Goal: Information Seeking & Learning: Learn about a topic

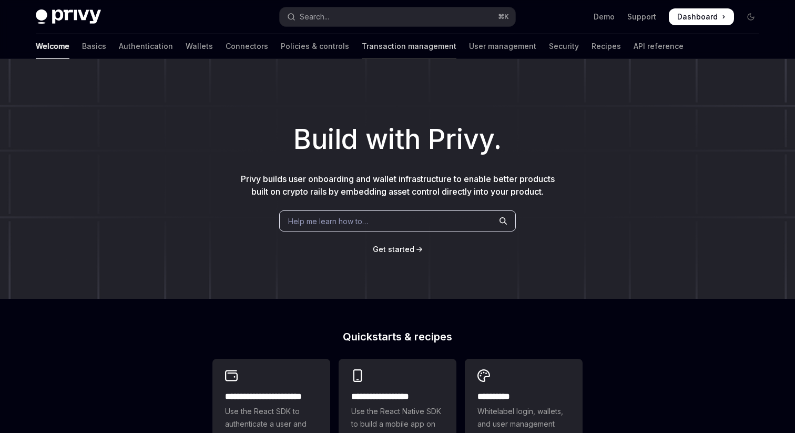
click at [362, 48] on link "Transaction management" at bounding box center [409, 46] width 95 height 25
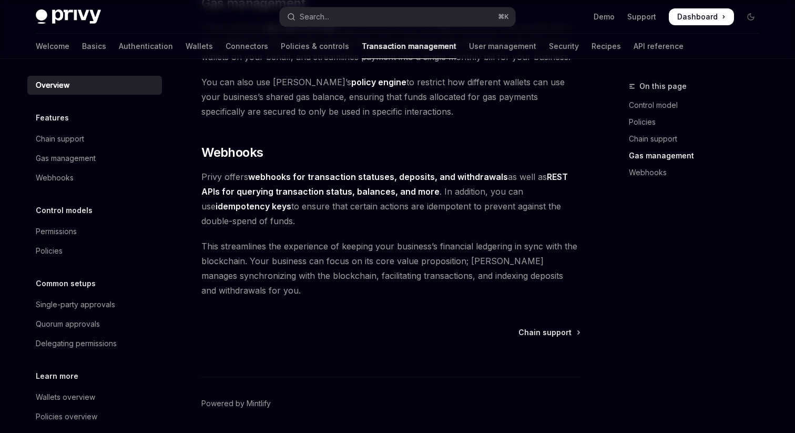
scroll to position [1000, 0]
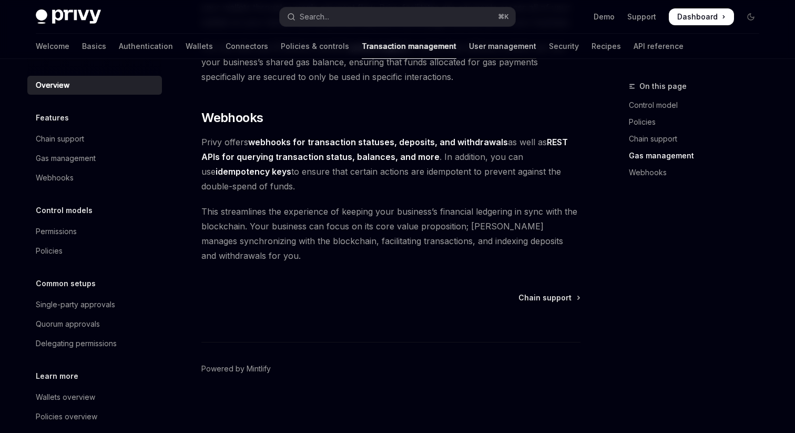
click at [469, 48] on link "User management" at bounding box center [502, 46] width 67 height 25
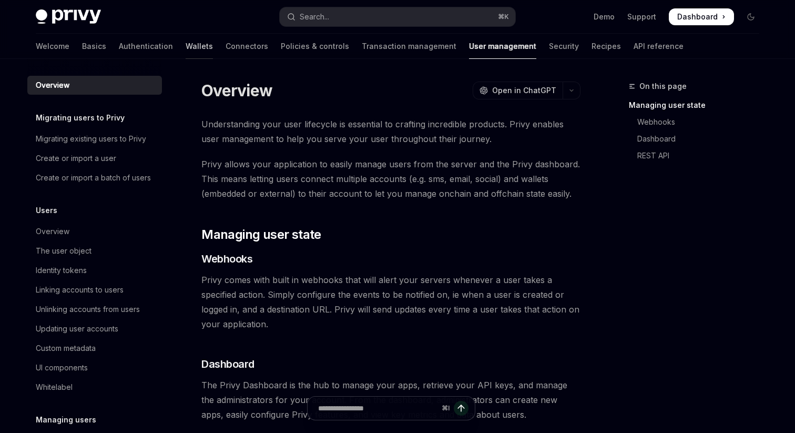
click at [186, 46] on link "Wallets" at bounding box center [199, 46] width 27 height 25
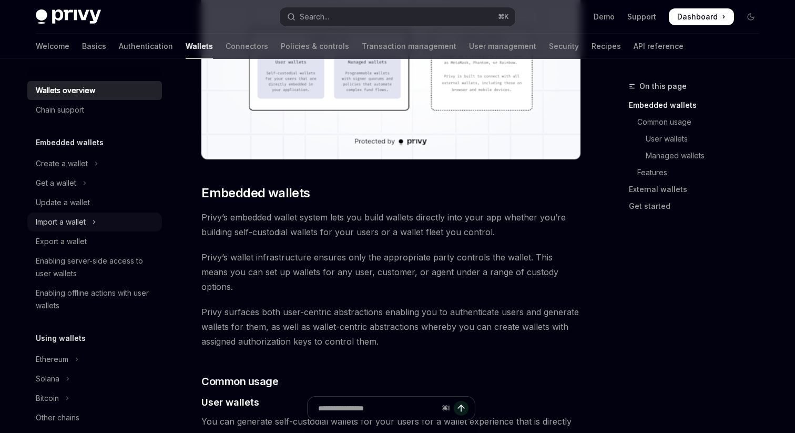
click at [77, 224] on div "Import a wallet" at bounding box center [61, 222] width 50 height 13
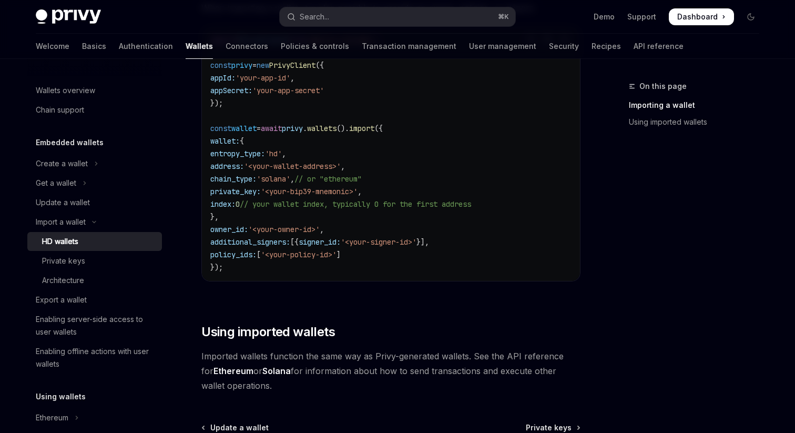
scroll to position [929, 0]
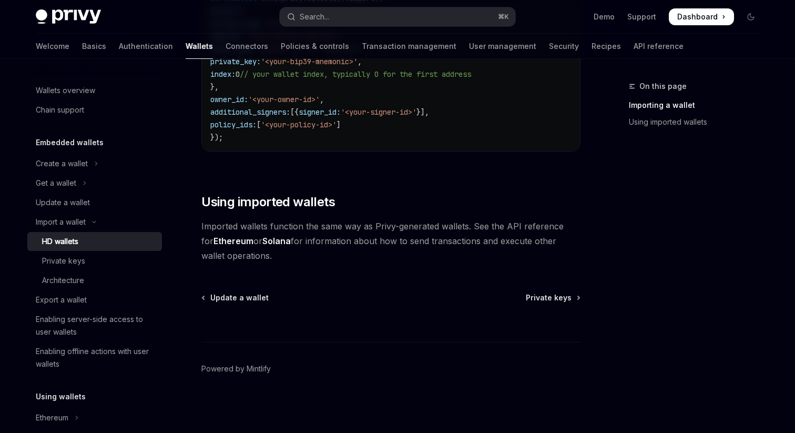
click at [60, 212] on ul "Create a wallet Get a wallet Update a wallet Import a wallet HD wallets Private…" at bounding box center [94, 263] width 135 height 219
click at [60, 203] on div "Update a wallet" at bounding box center [63, 202] width 54 height 13
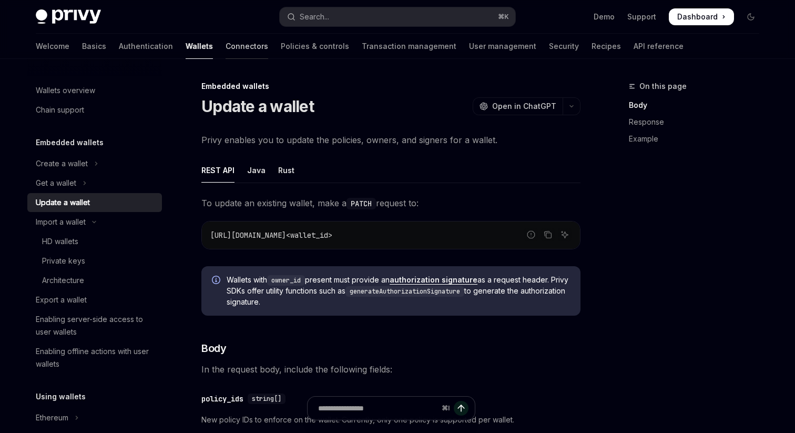
click at [225, 48] on link "Connectors" at bounding box center [246, 46] width 43 height 25
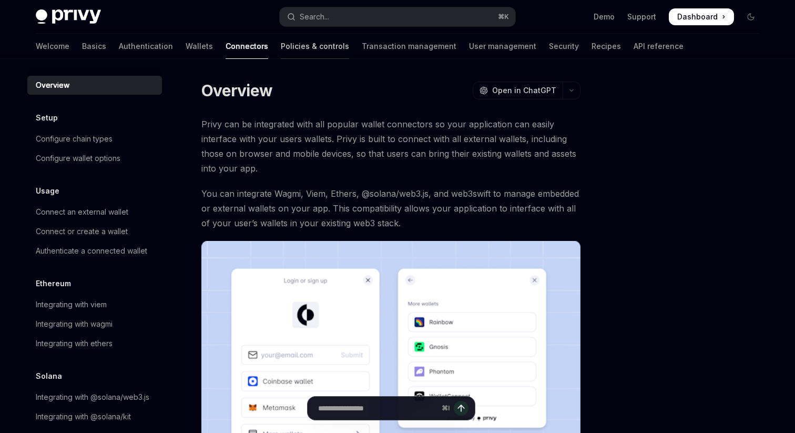
click at [281, 45] on link "Policies & controls" at bounding box center [315, 46] width 68 height 25
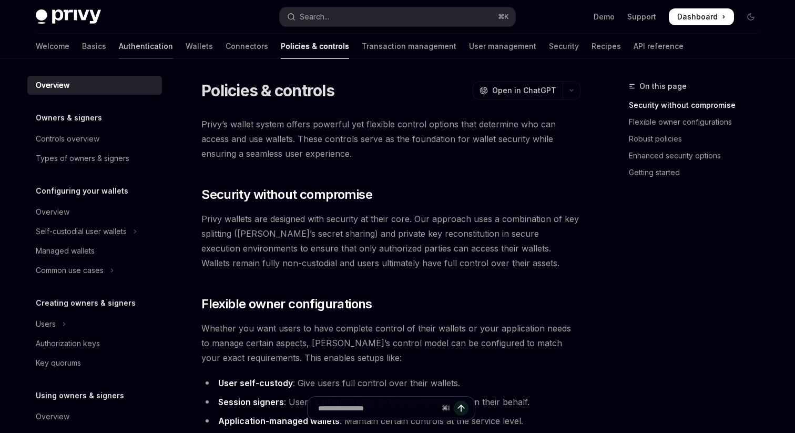
click at [119, 46] on link "Authentication" at bounding box center [146, 46] width 54 height 25
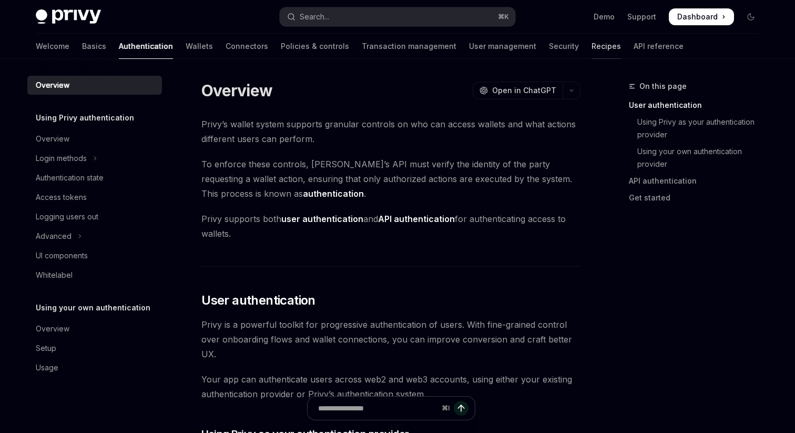
click at [591, 48] on link "Recipes" at bounding box center [605, 46] width 29 height 25
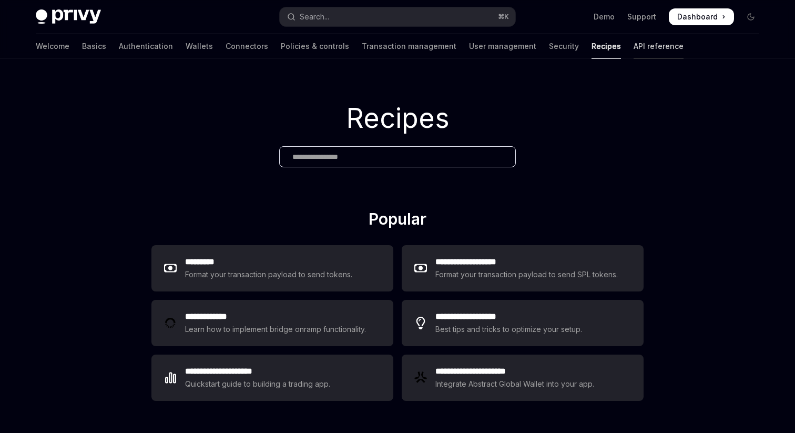
click at [633, 47] on link "API reference" at bounding box center [658, 46] width 50 height 25
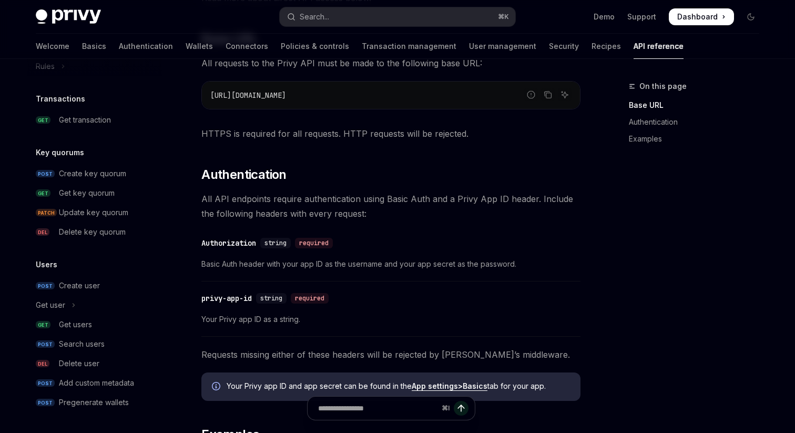
scroll to position [272, 0]
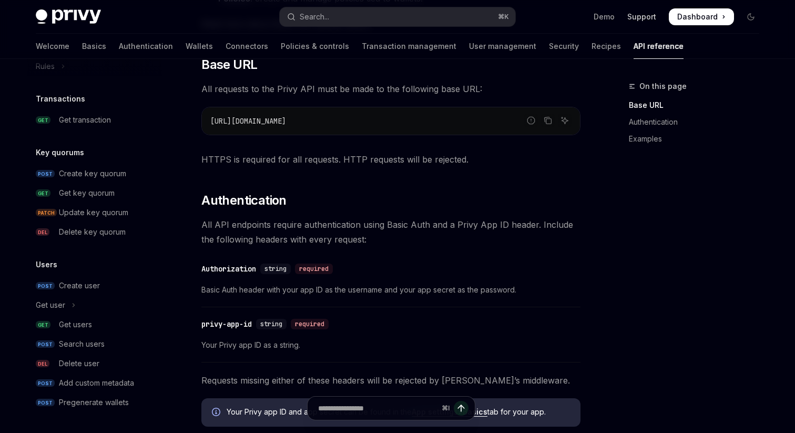
click at [638, 16] on link "Support" at bounding box center [641, 17] width 29 height 11
click at [601, 18] on link "Demo" at bounding box center [603, 17] width 21 height 11
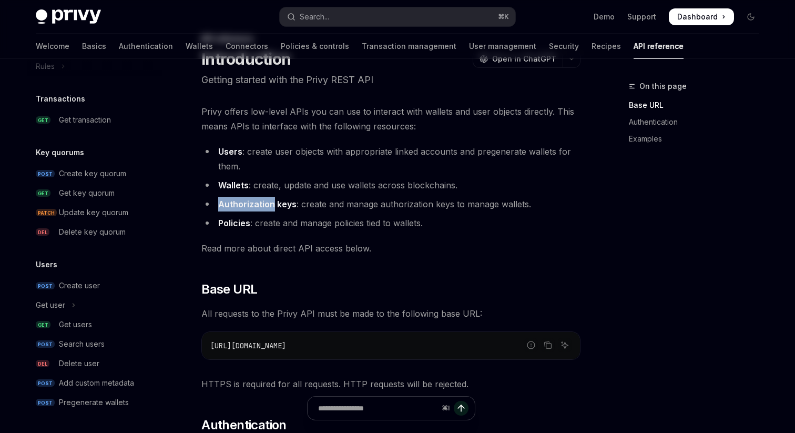
scroll to position [0, 0]
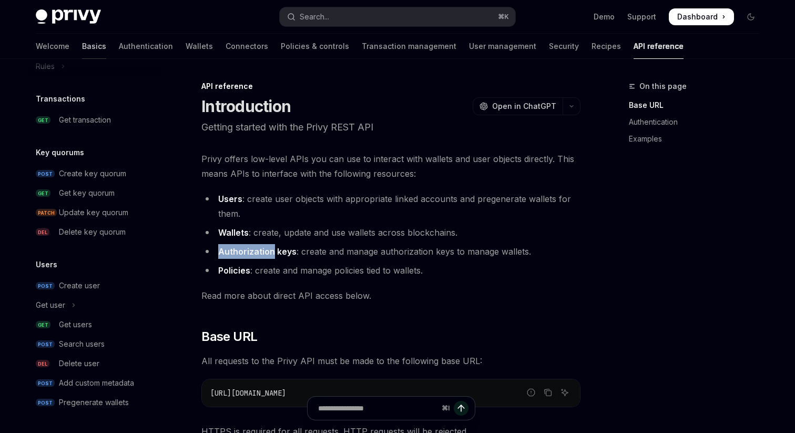
click at [82, 46] on link "Basics" at bounding box center [94, 46] width 24 height 25
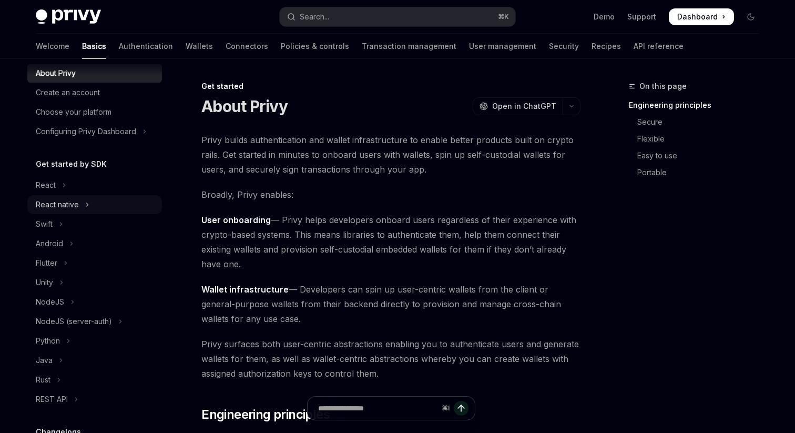
scroll to position [42, 0]
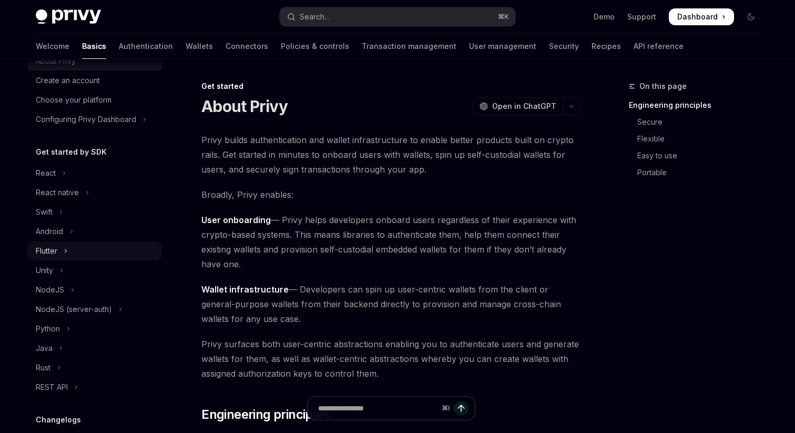
click at [73, 254] on button "Flutter" at bounding box center [94, 250] width 135 height 19
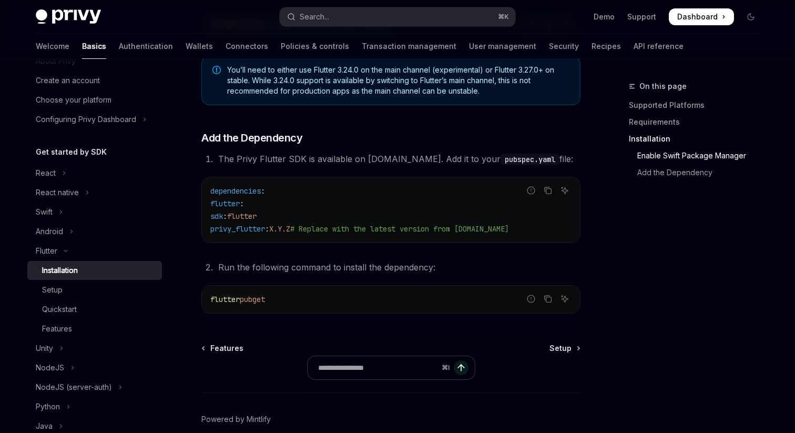
scroll to position [424, 0]
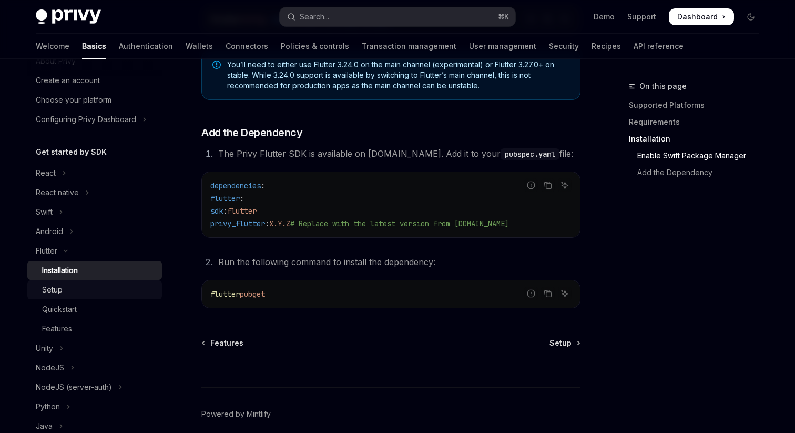
click at [91, 289] on div "Setup" at bounding box center [99, 289] width 114 height 13
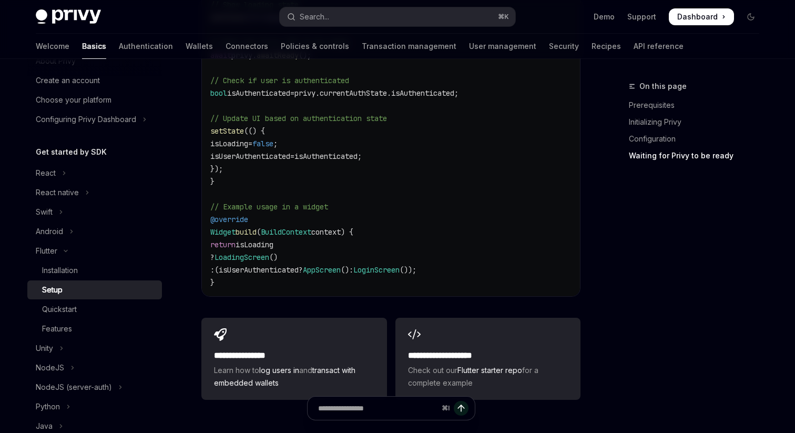
scroll to position [1065, 0]
click at [83, 318] on link "Quickstart" at bounding box center [94, 309] width 135 height 19
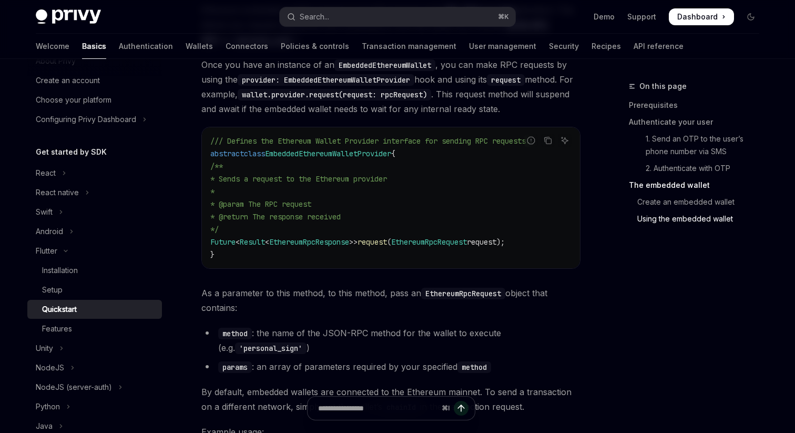
scroll to position [1592, 0]
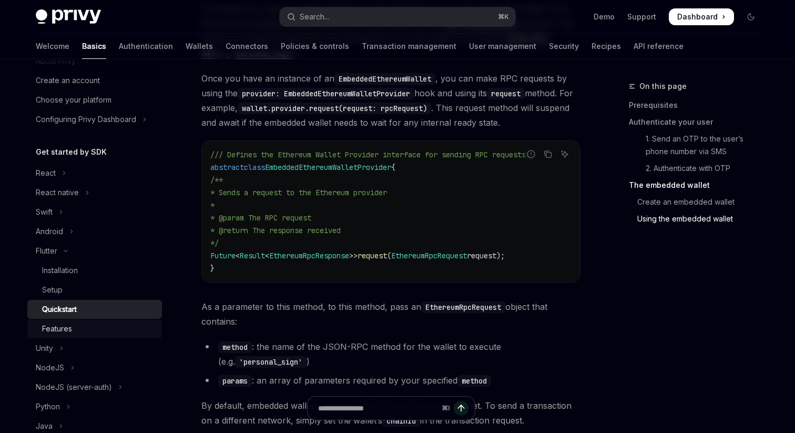
click at [71, 329] on div "Features" at bounding box center [57, 328] width 30 height 13
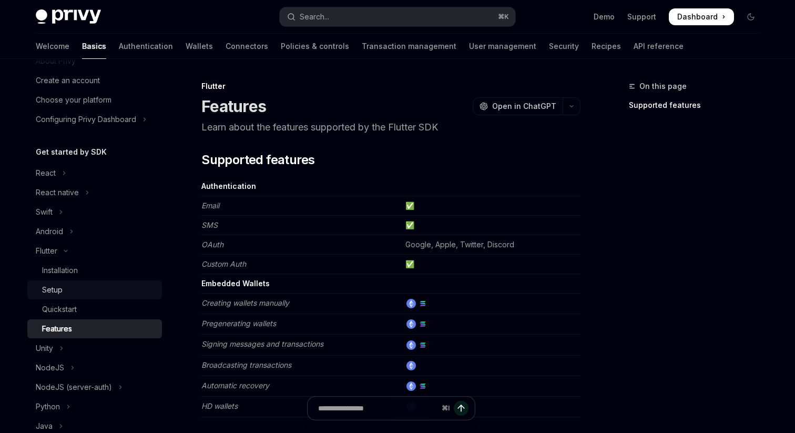
click at [118, 295] on div "Setup" at bounding box center [99, 289] width 114 height 13
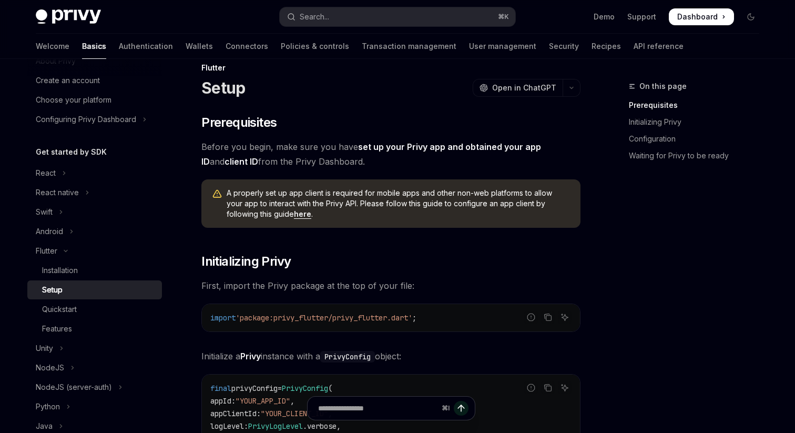
scroll to position [25, 0]
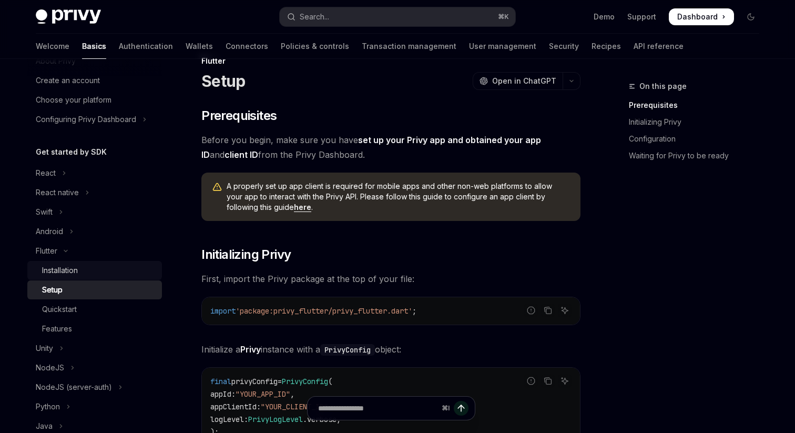
click at [49, 272] on div "Installation" at bounding box center [60, 270] width 36 height 13
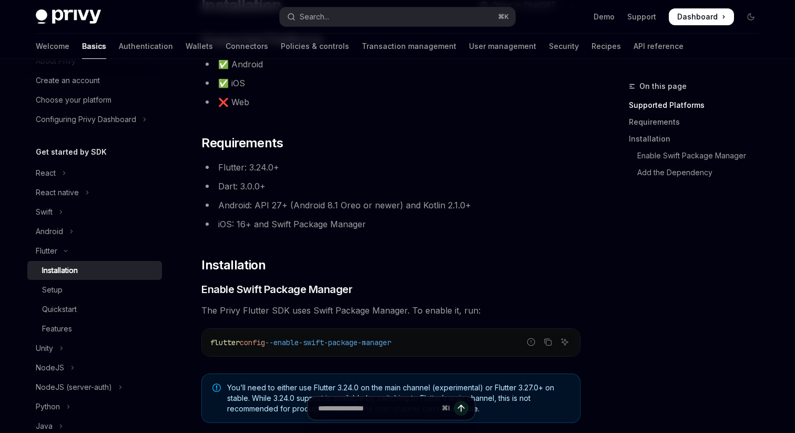
scroll to position [95, 0]
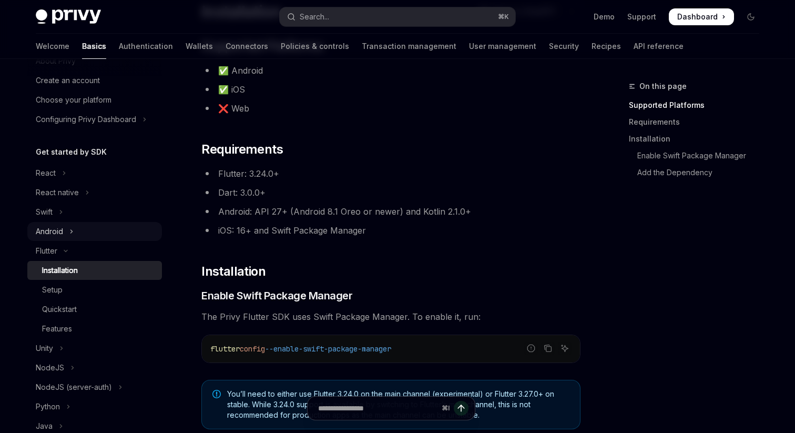
click at [68, 229] on button "Android" at bounding box center [94, 231] width 135 height 19
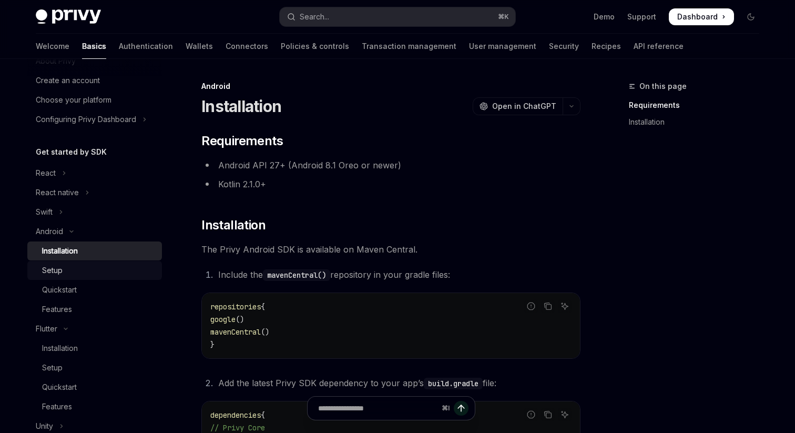
click at [56, 268] on div "Setup" at bounding box center [52, 270] width 20 height 13
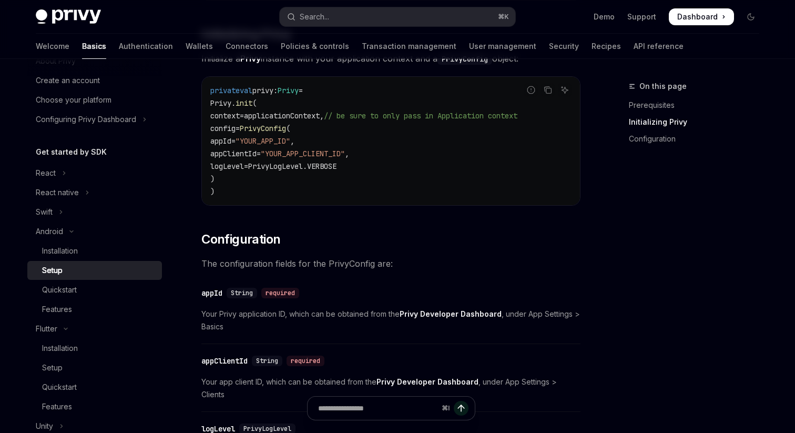
scroll to position [339, 0]
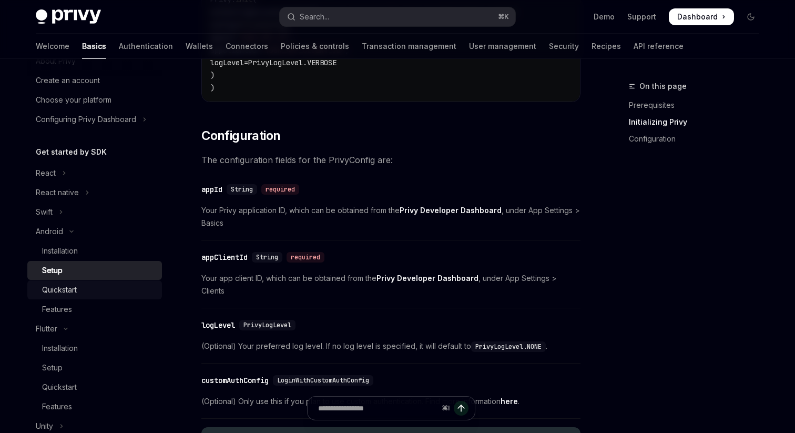
click at [77, 295] on div "Quickstart" at bounding box center [59, 289] width 35 height 13
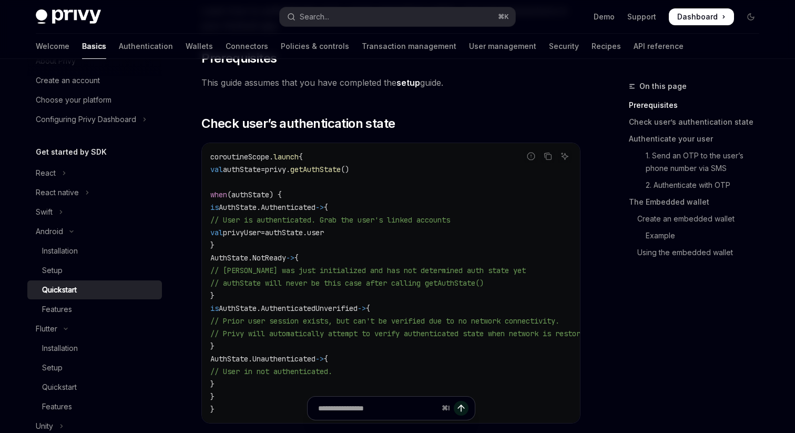
scroll to position [118, 0]
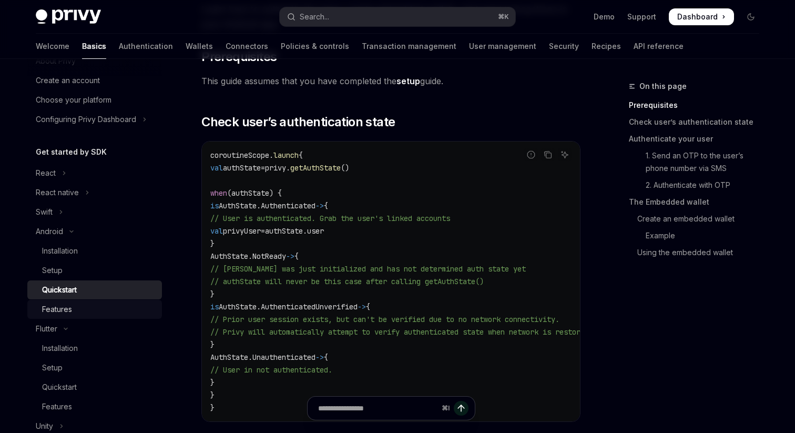
click at [95, 315] on link "Features" at bounding box center [94, 309] width 135 height 19
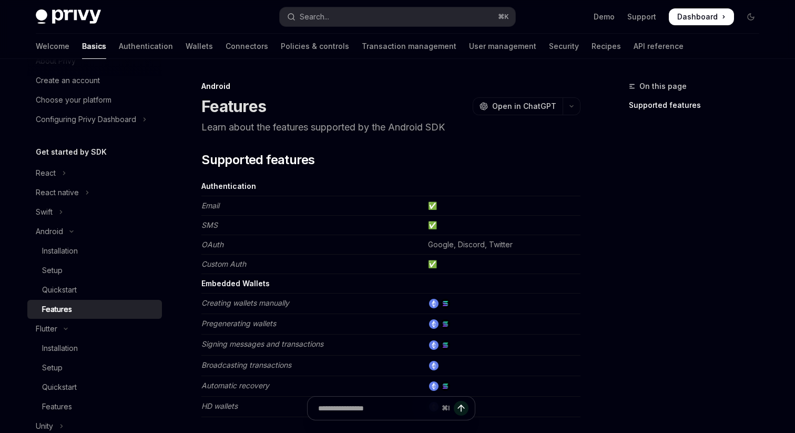
click at [86, 14] on img at bounding box center [68, 16] width 65 height 15
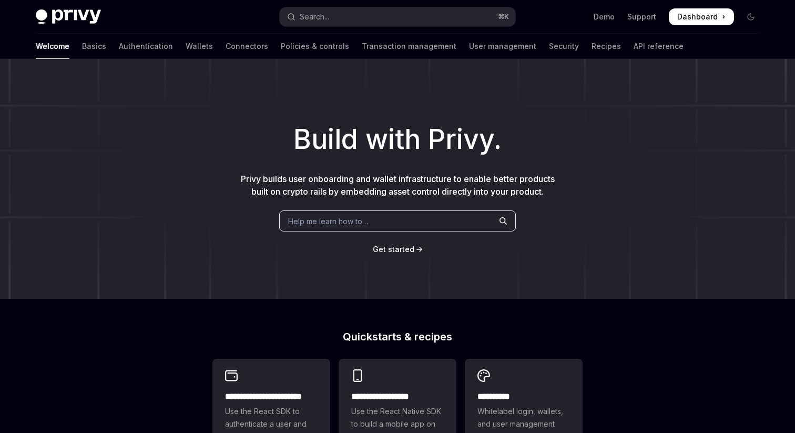
click at [76, 12] on img at bounding box center [68, 16] width 65 height 15
click at [62, 19] on img at bounding box center [68, 16] width 65 height 15
click at [40, 14] on img at bounding box center [68, 16] width 65 height 15
type textarea "*"
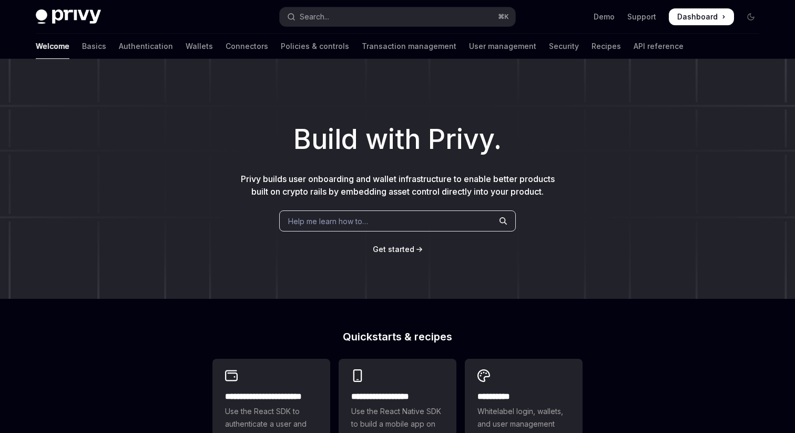
click at [701, 16] on span "Dashboard" at bounding box center [697, 17] width 40 height 11
click at [346, 18] on button "Search... ⌘ K" at bounding box center [397, 16] width 235 height 19
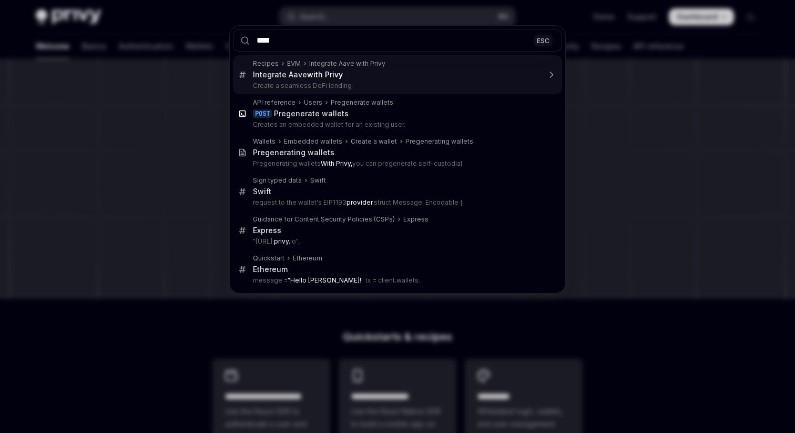
type input "*****"
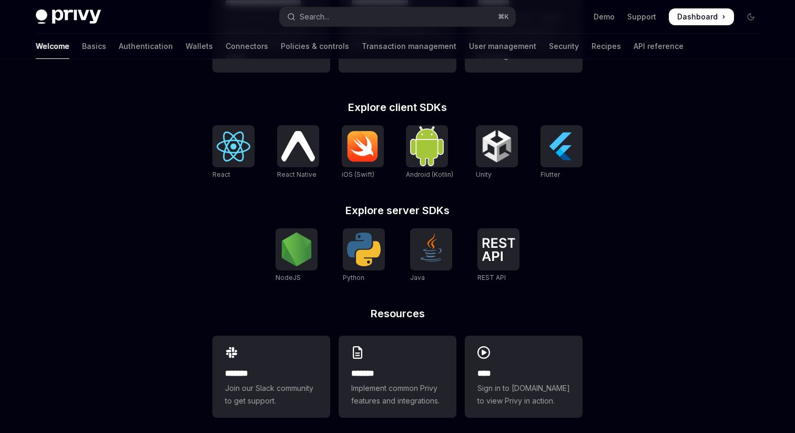
scroll to position [403, 0]
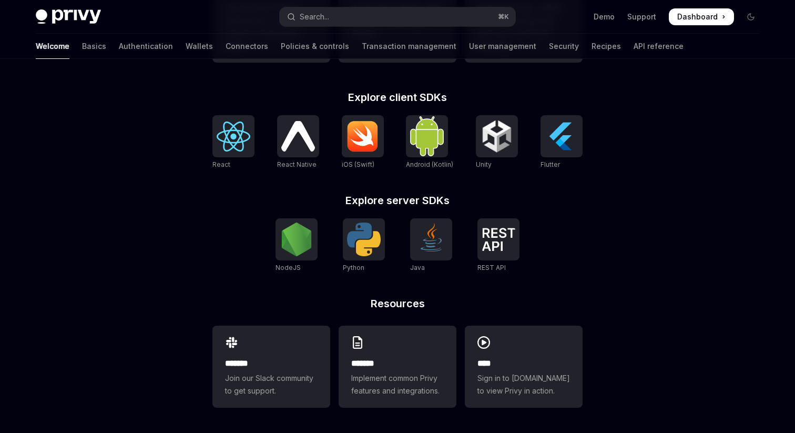
click at [302, 305] on h2 "Resources" at bounding box center [397, 303] width 370 height 11
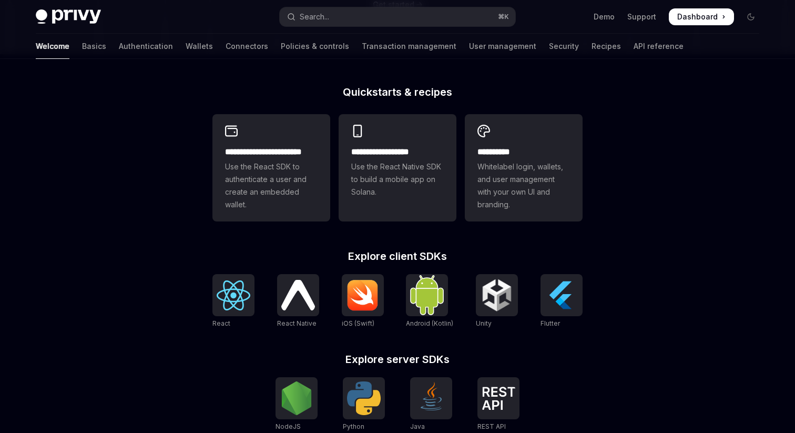
scroll to position [248, 0]
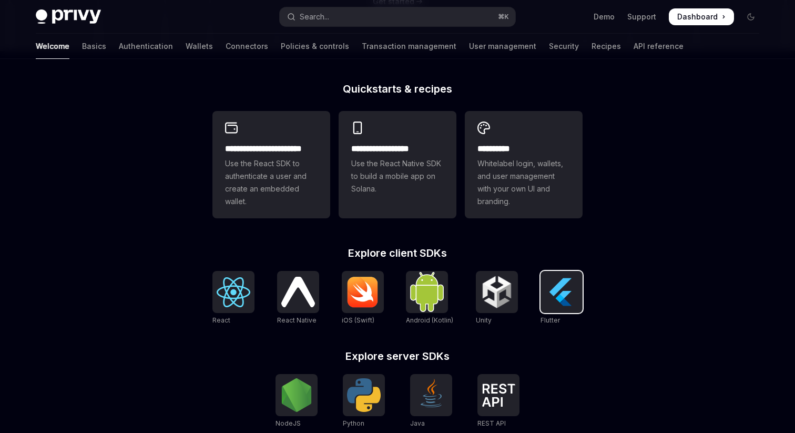
click at [551, 290] on img at bounding box center [562, 292] width 34 height 34
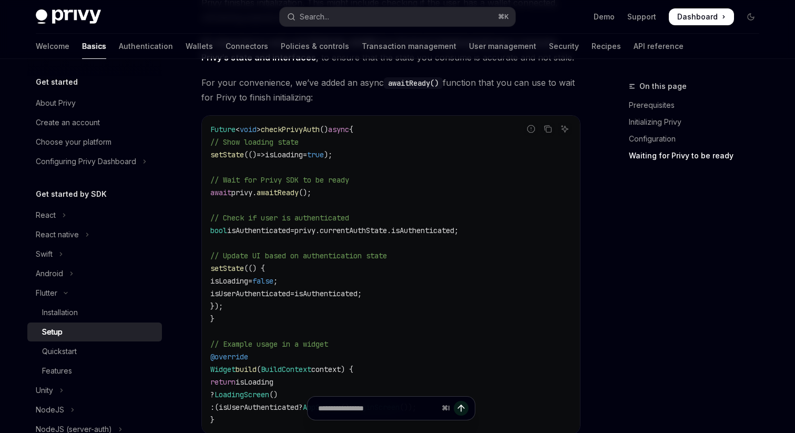
scroll to position [937, 0]
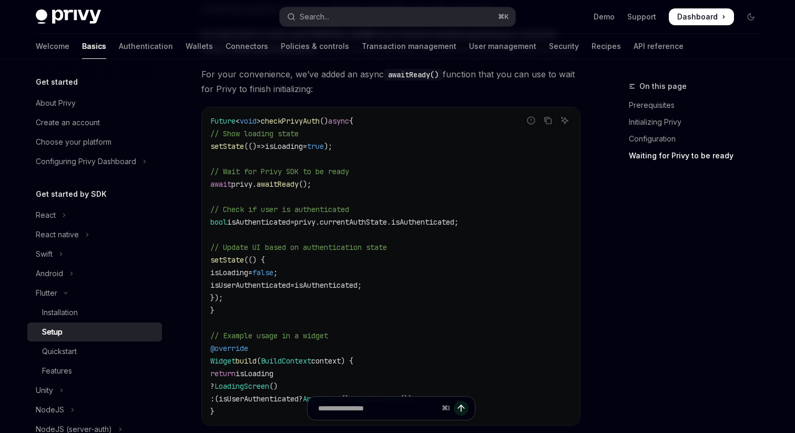
click at [388, 217] on span "privy.currentAuthState.isAuthenticated;" at bounding box center [376, 221] width 164 height 9
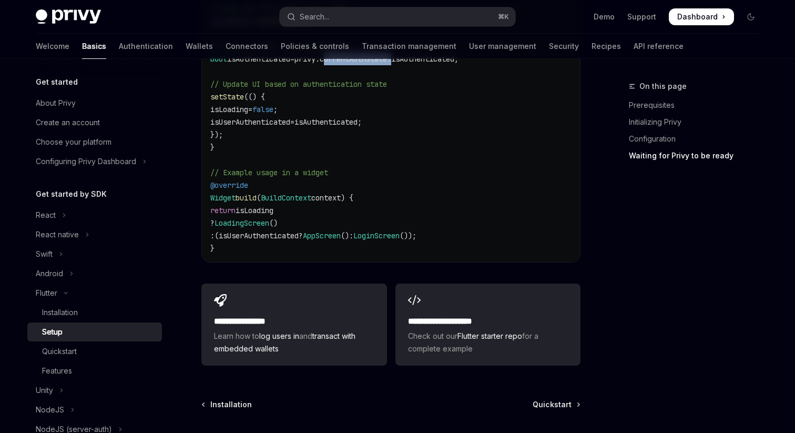
scroll to position [1123, 0]
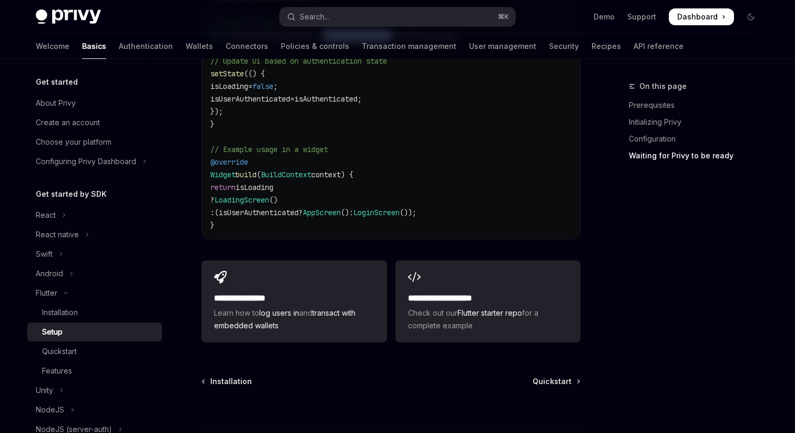
click at [353, 208] on span ":" at bounding box center [351, 212] width 4 height 9
click at [341, 208] on span "AppScreen" at bounding box center [322, 212] width 38 height 9
click at [335, 208] on span "AppScreen" at bounding box center [322, 212] width 38 height 9
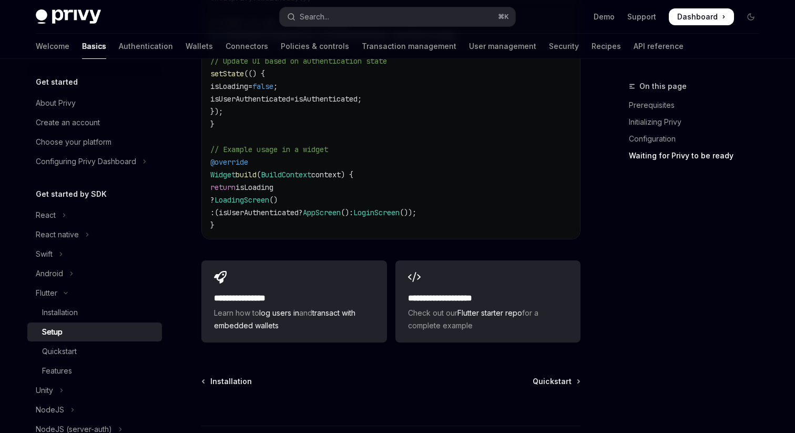
click at [341, 208] on span "AppScreen" at bounding box center [322, 212] width 38 height 9
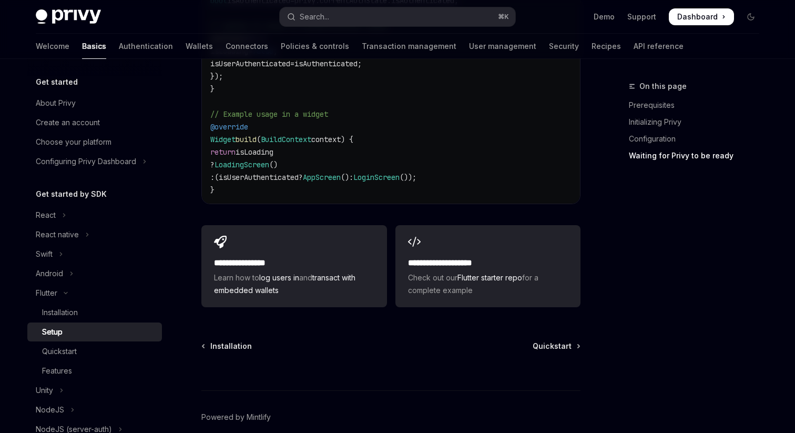
scroll to position [1194, 0]
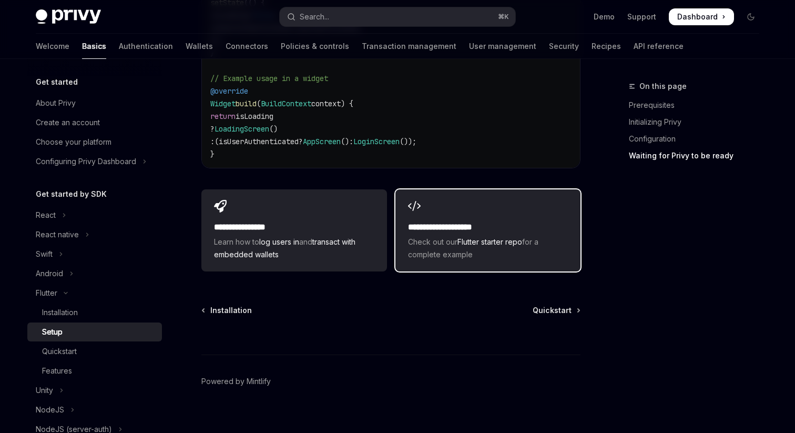
click at [441, 235] on span "Check out our Flutter starter repo for a complete example" at bounding box center [488, 247] width 160 height 25
